Goal: Information Seeking & Learning: Learn about a topic

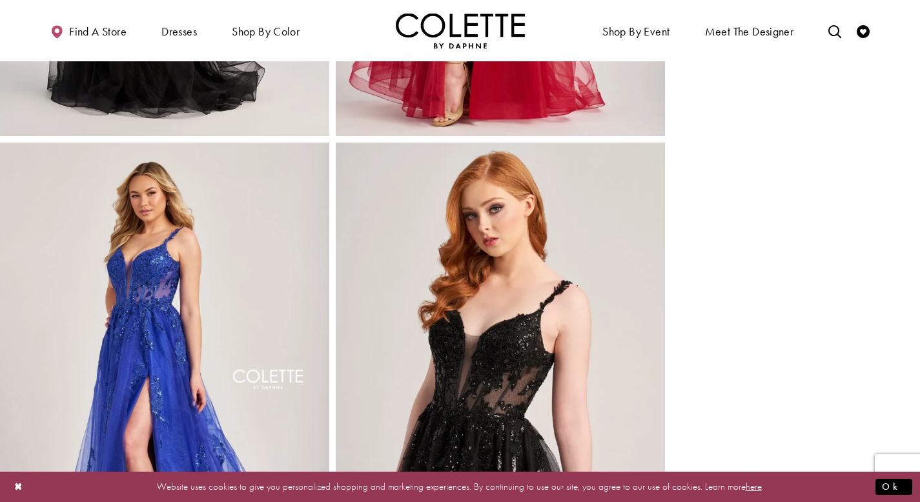
scroll to position [979, 0]
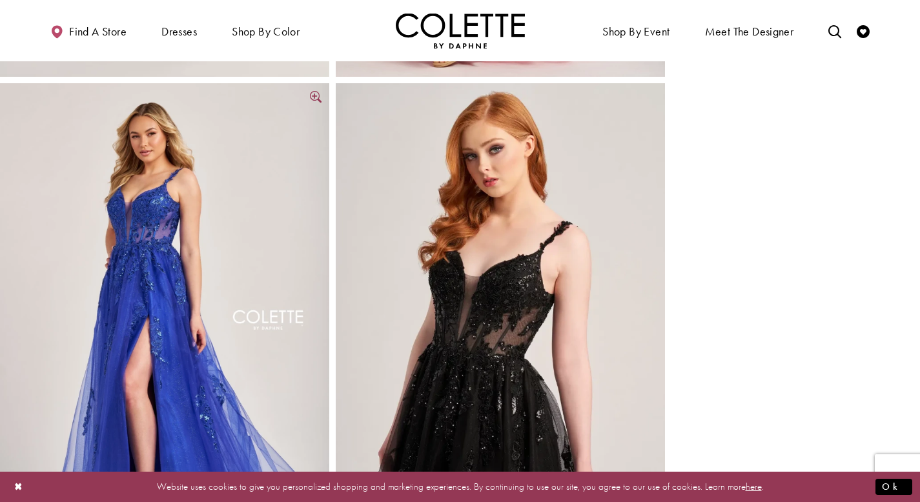
click at [293, 292] on img "Full size Style CL5287 Colette by Daphne #4 Royal Blue picture" at bounding box center [164, 330] width 329 height 494
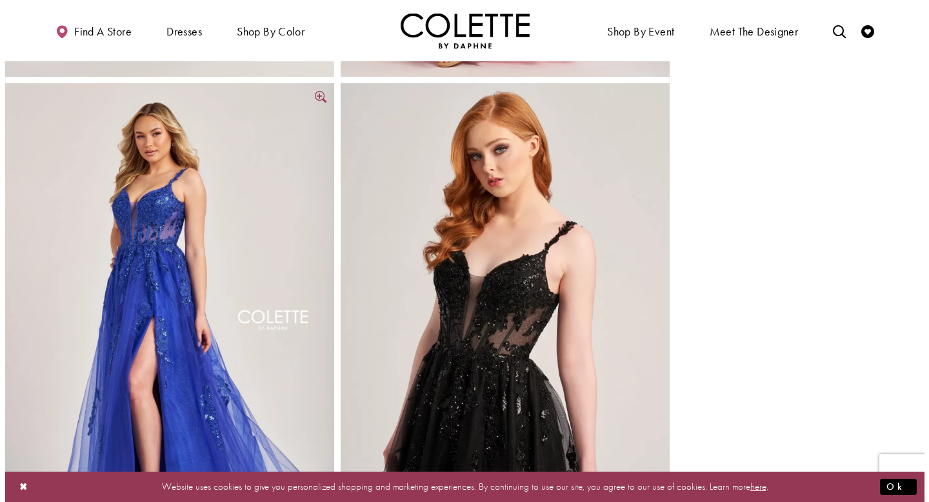
scroll to position [986, 0]
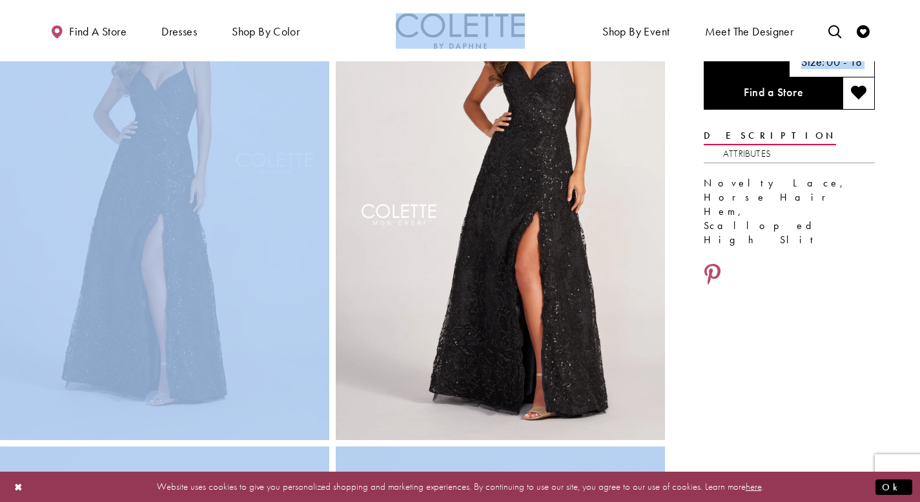
scroll to position [119, 0]
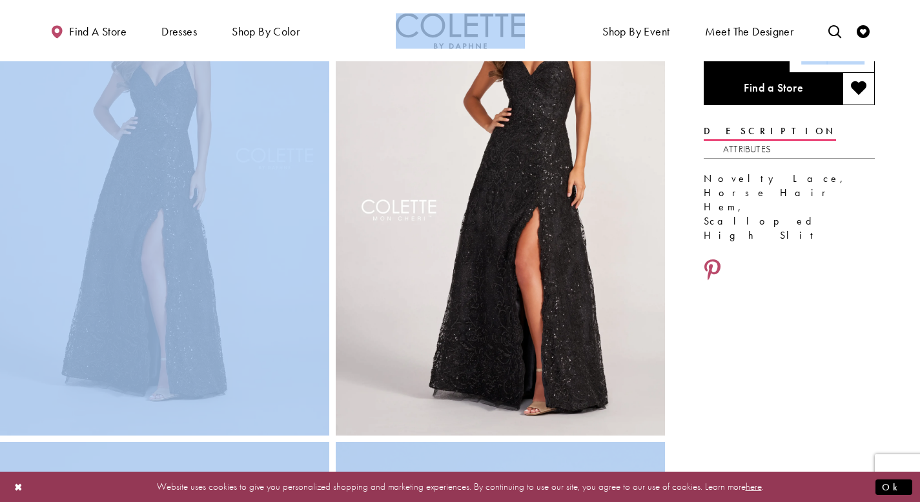
drag, startPoint x: 929, startPoint y: 58, endPoint x: 929, endPoint y: 101, distance: 42.6
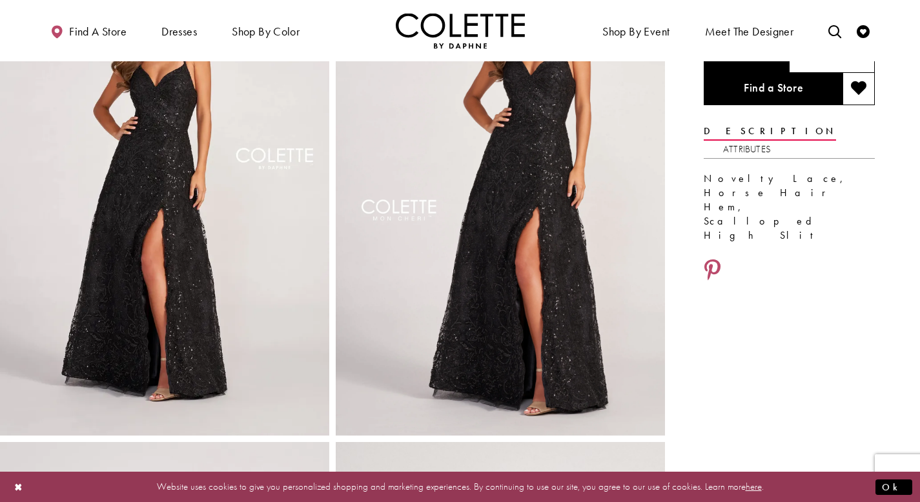
click at [756, 336] on div "Style CL2028 Colette by Daphne Out of Stock Out of Stock" at bounding box center [792, 439] width 255 height 994
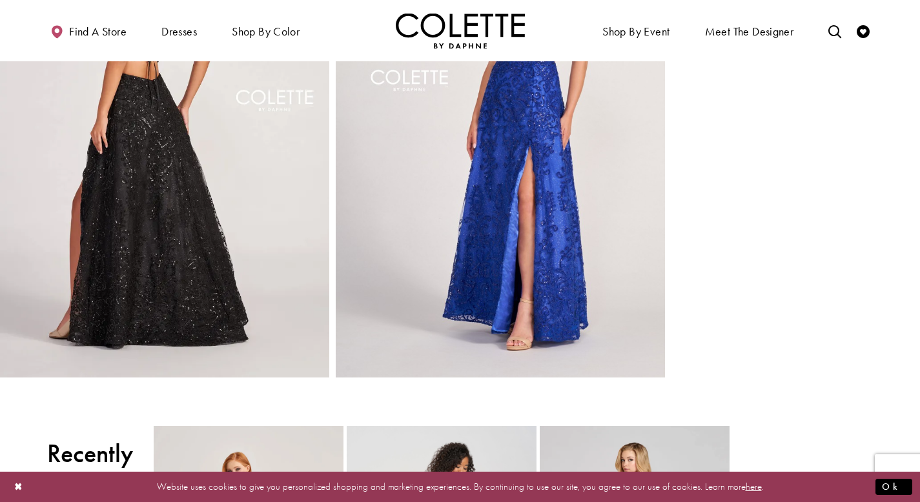
scroll to position [705, 0]
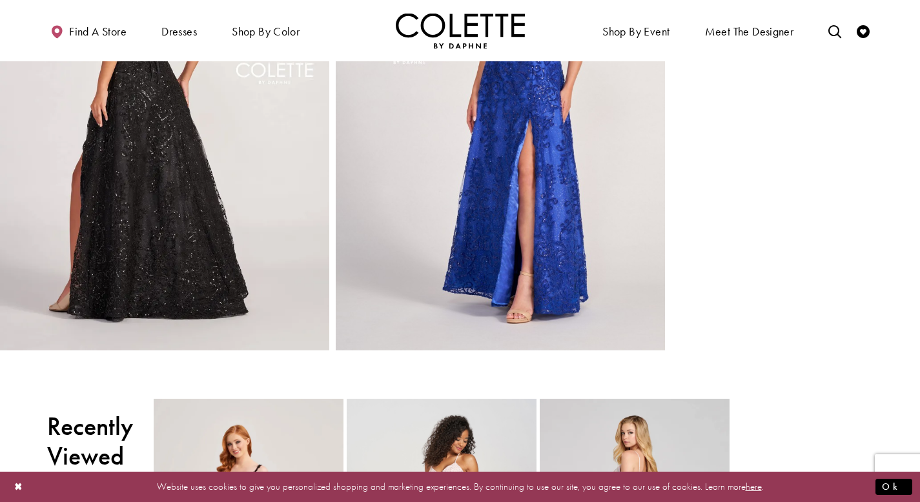
click at [594, 327] on img "Full size Style CL2028 Colette by Daphne #3 Royal Blue picture" at bounding box center [500, 104] width 329 height 494
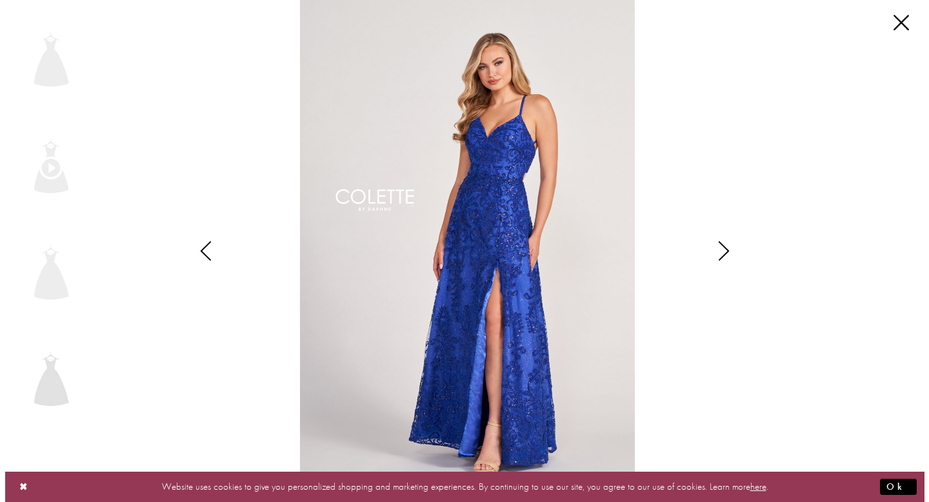
scroll to position [713, 0]
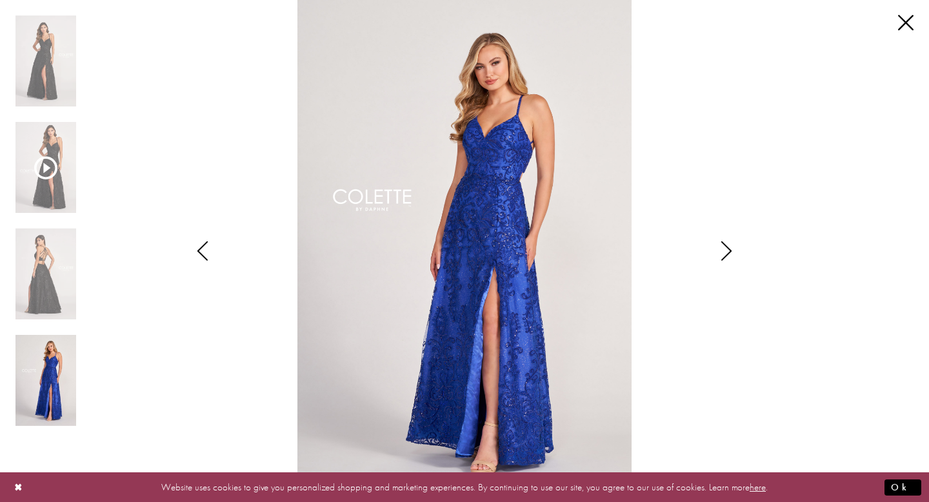
click at [702, 244] on img "Scroll List" at bounding box center [464, 251] width 491 height 502
click at [722, 252] on icon "Style CL2028 Colette by Daphne Views dialog" at bounding box center [727, 250] width 32 height 19
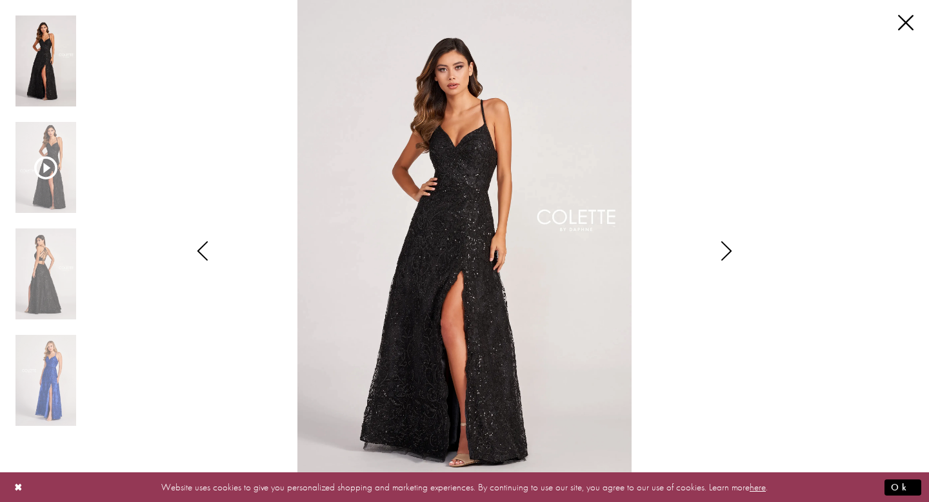
click at [722, 252] on icon "Style CL2028 Colette by Daphne Views dialog" at bounding box center [727, 250] width 32 height 19
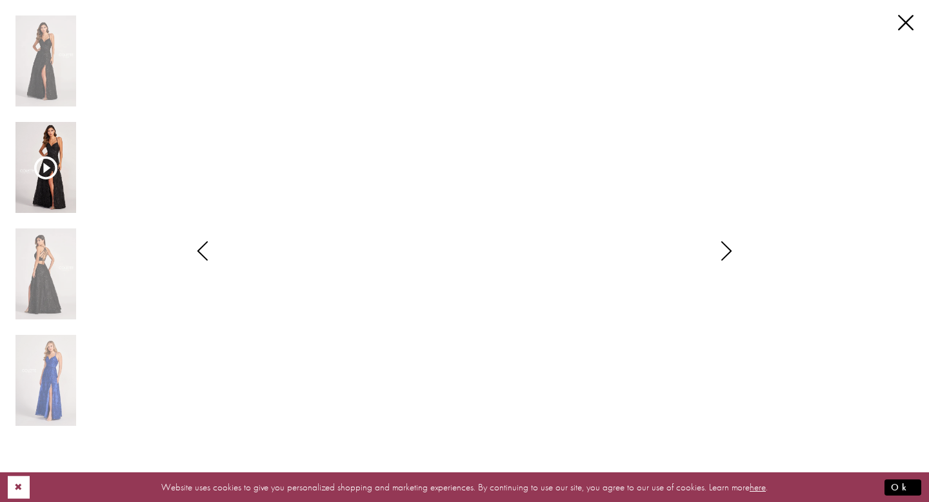
click at [22, 490] on button "Close Dialog" at bounding box center [19, 487] width 22 height 23
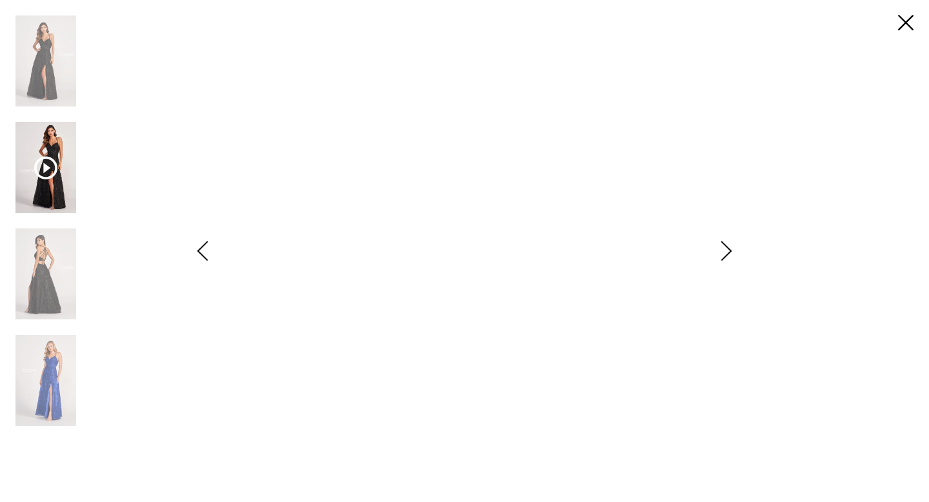
click at [868, 230] on div "**********" at bounding box center [464, 251] width 899 height 502
click at [725, 247] on icon "Style CL2028 Colette by Daphne Views dialog" at bounding box center [727, 250] width 32 height 19
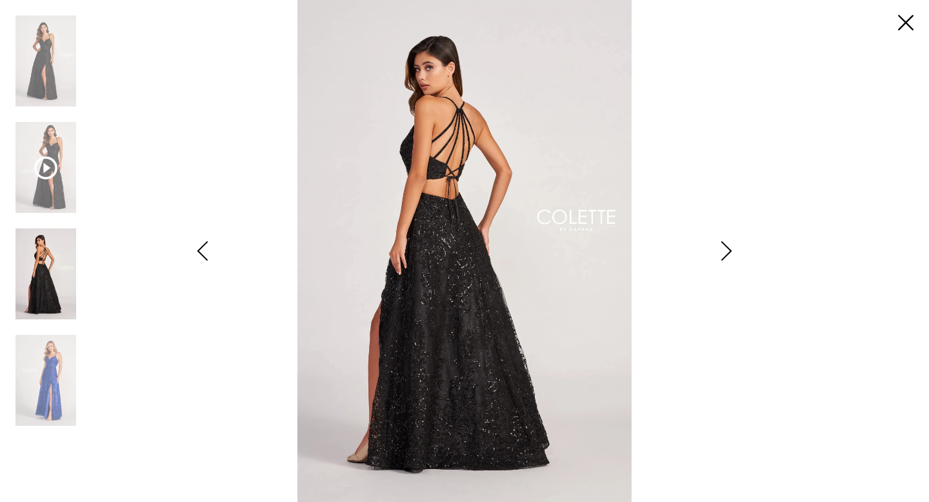
click at [725, 247] on icon "Style CL2028 Colette by Daphne Views dialog" at bounding box center [727, 250] width 32 height 19
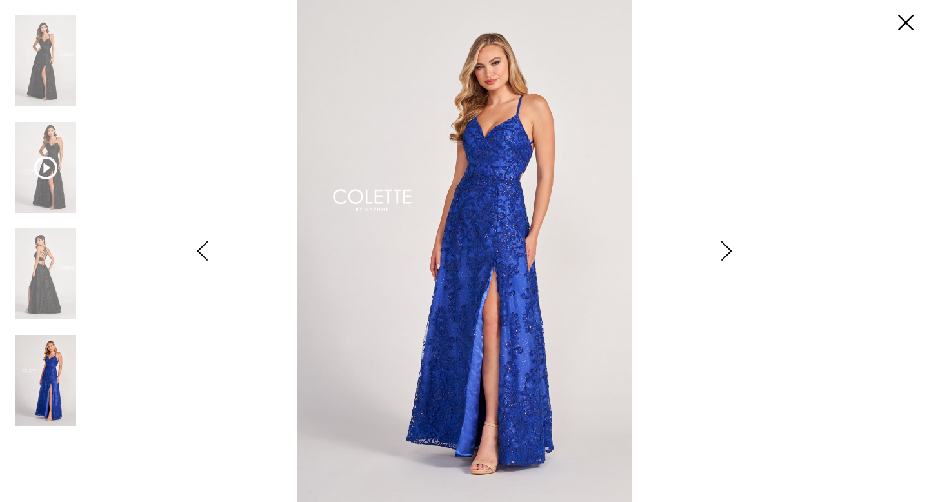
click at [725, 247] on icon "Style CL2028 Colette by Daphne Views dialog" at bounding box center [727, 250] width 32 height 19
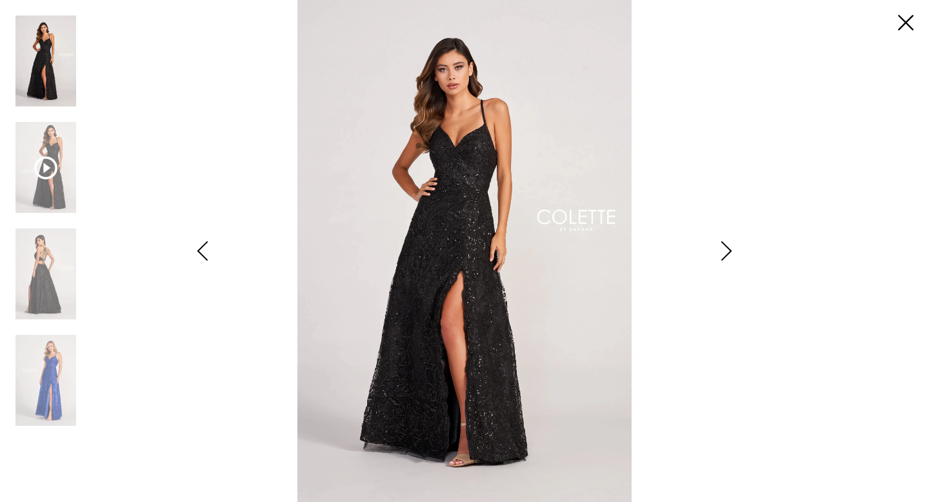
click at [725, 247] on icon "Style CL2028 Colette by Daphne Views dialog" at bounding box center [727, 250] width 32 height 19
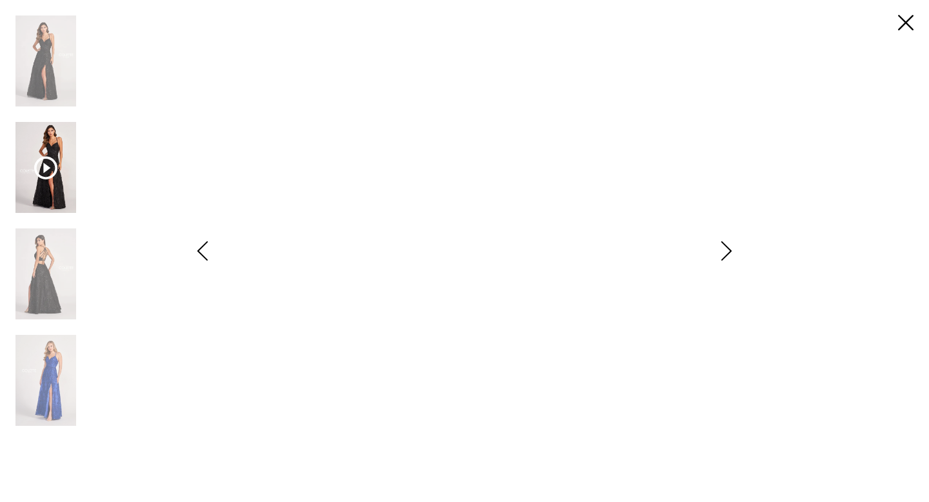
click at [725, 247] on icon "Style CL2028 Colette by Daphne Views dialog" at bounding box center [727, 250] width 32 height 19
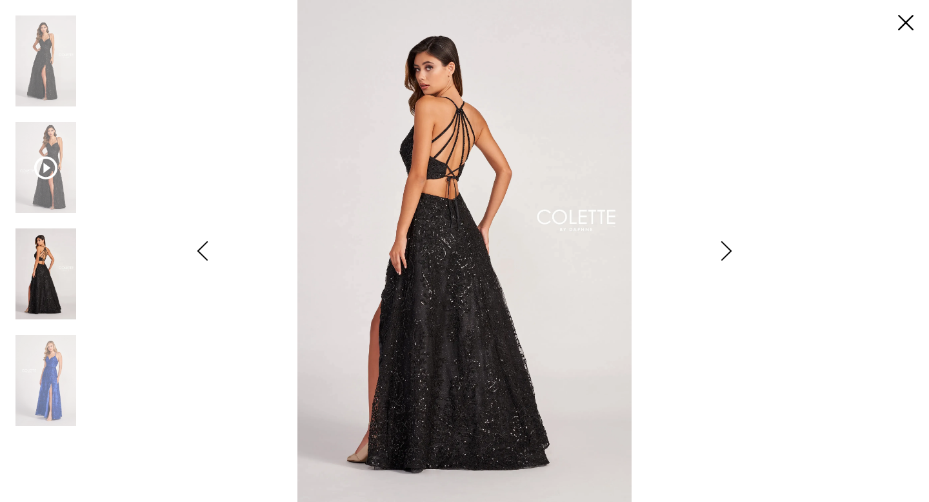
click at [725, 247] on icon "Style CL2028 Colette by Daphne Views dialog" at bounding box center [727, 250] width 32 height 19
